Goal: Information Seeking & Learning: Check status

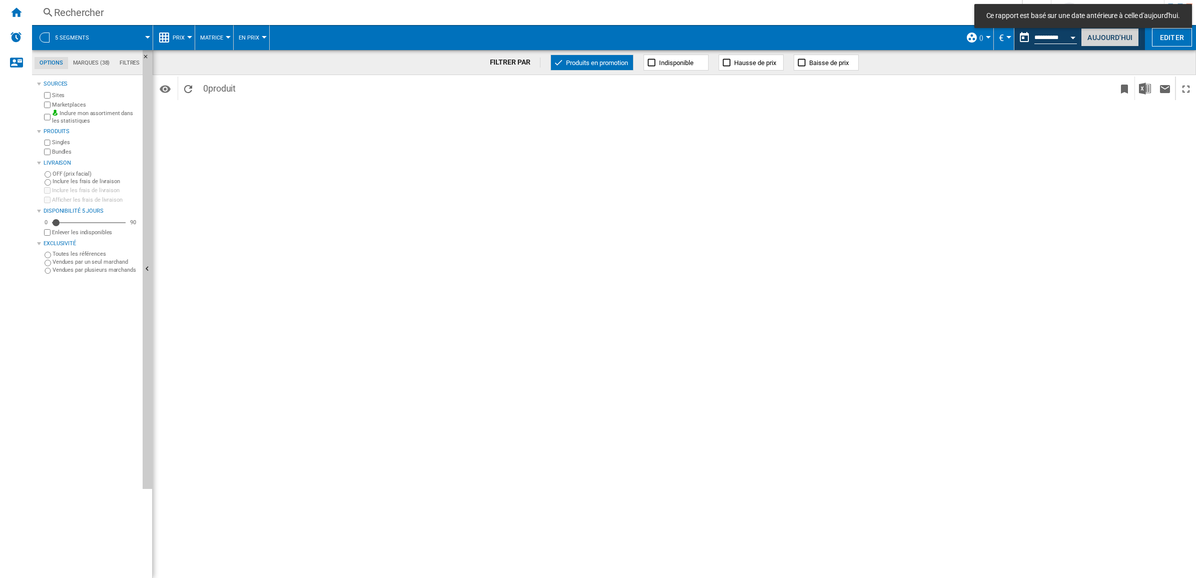
click at [593, 37] on button "Aujourd'hui" at bounding box center [1110, 37] width 58 height 19
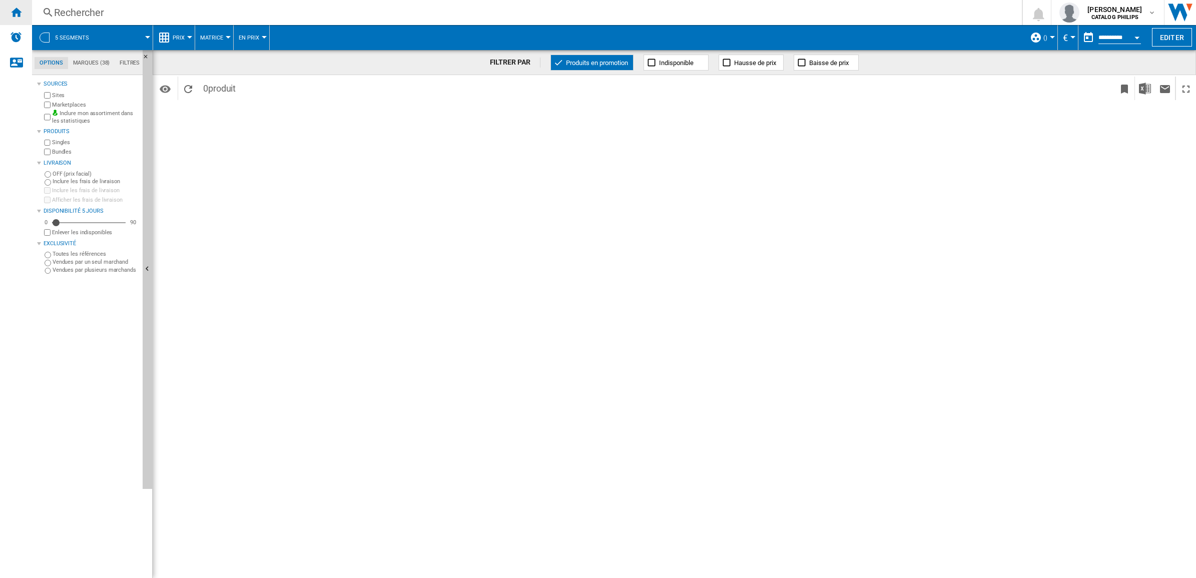
click at [23, 8] on div "Accueil" at bounding box center [16, 12] width 32 height 25
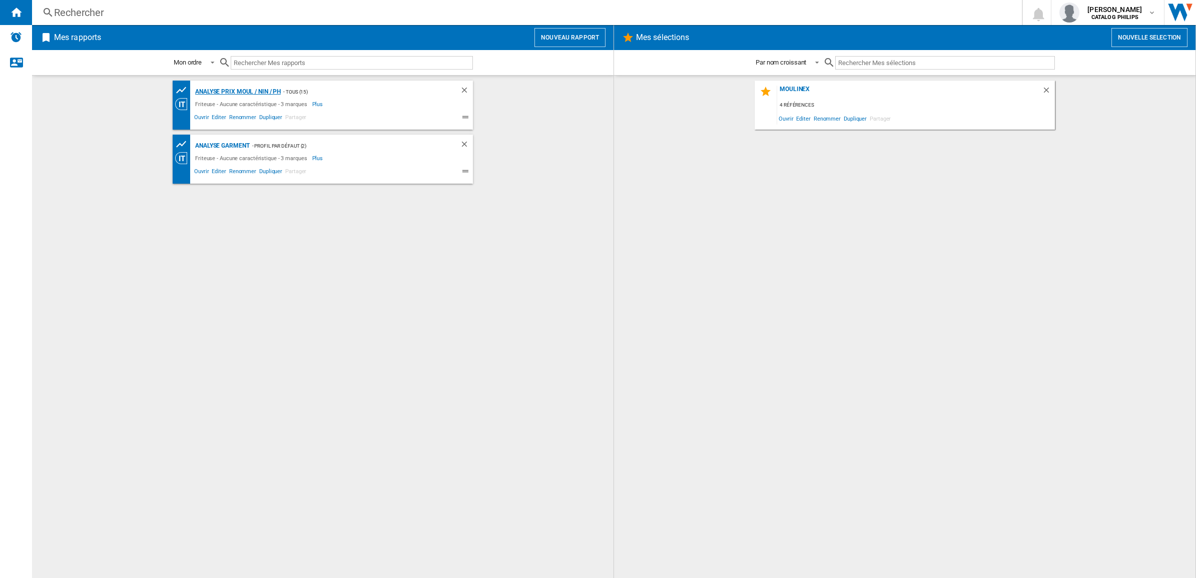
click at [234, 95] on div "Analyse Prix MOUL / NIN / PH" at bounding box center [237, 92] width 88 height 13
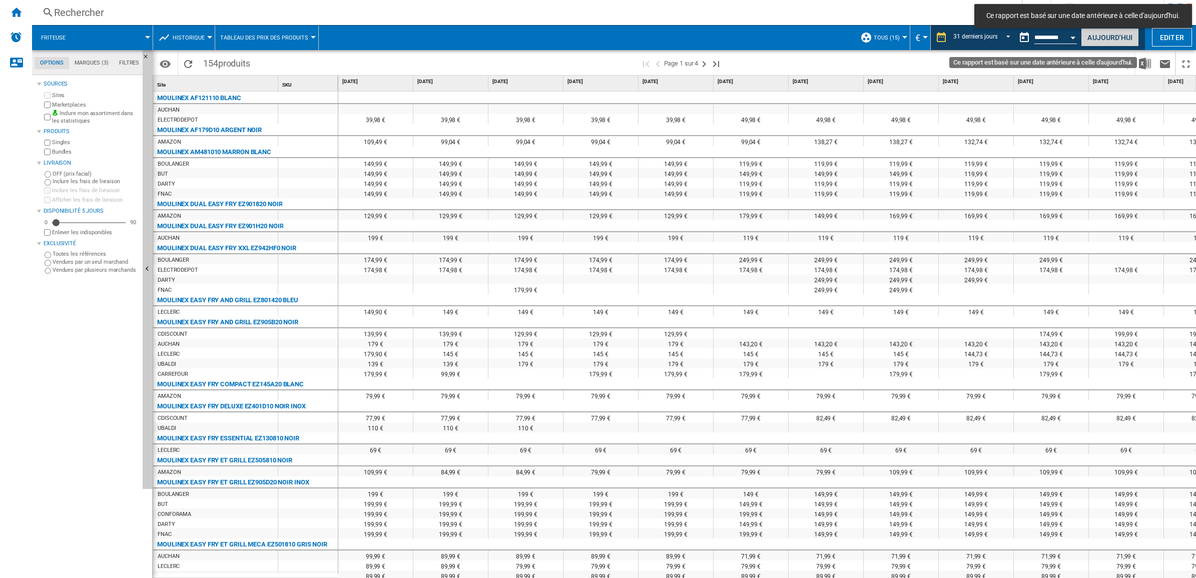
click at [593, 37] on button "Aujourd'hui" at bounding box center [1110, 37] width 58 height 19
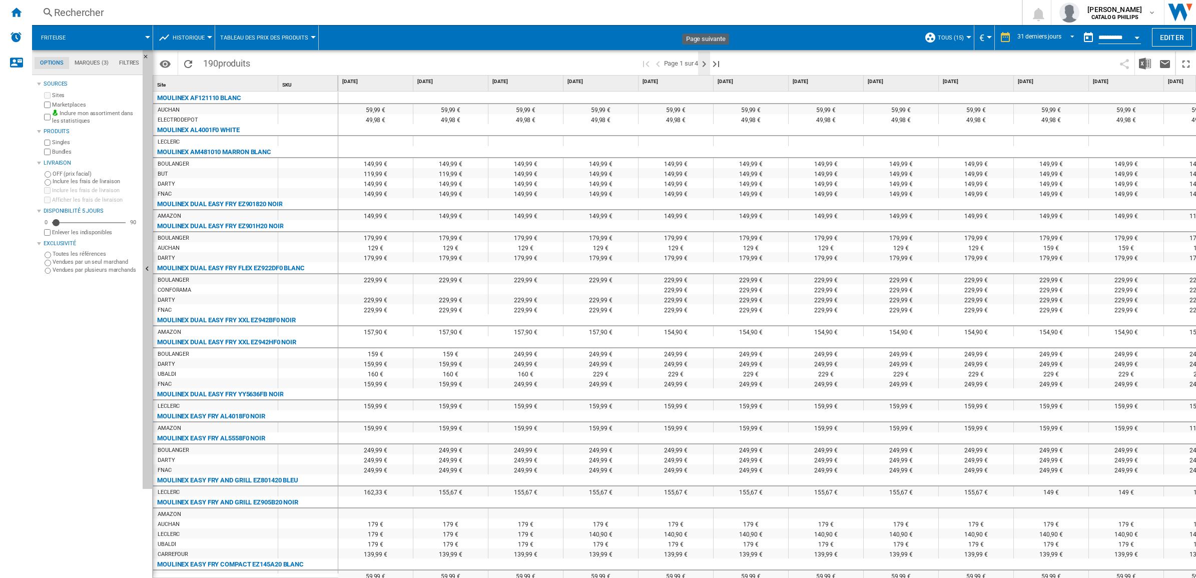
click at [593, 61] on ng-md-icon "Page suivante" at bounding box center [704, 64] width 12 height 12
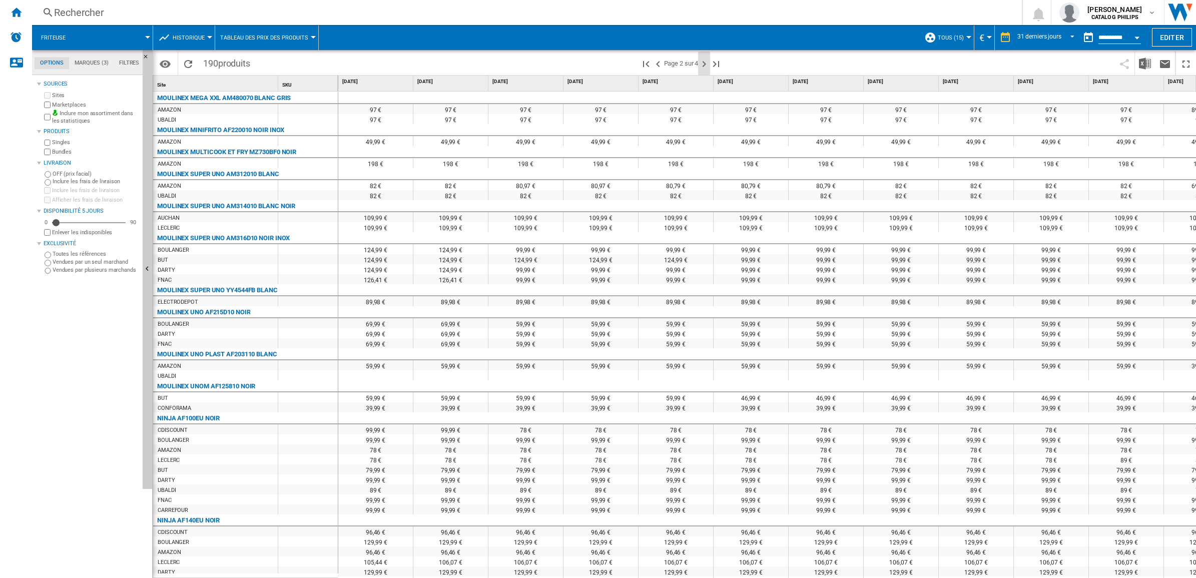
click at [593, 63] on ng-md-icon "Page suivante" at bounding box center [704, 64] width 12 height 12
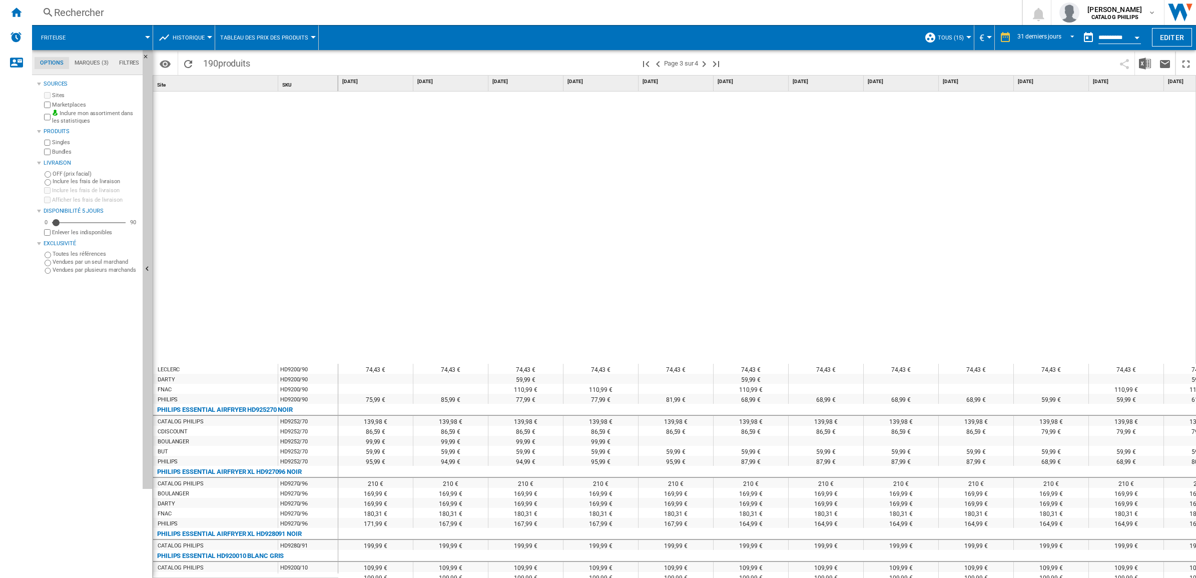
scroll to position [781, 0]
